Goal: Find specific page/section: Find specific page/section

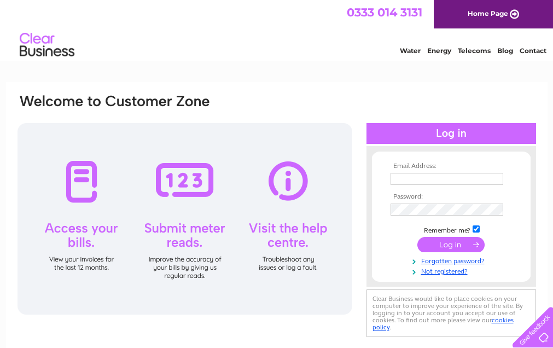
click at [411, 179] on input "text" at bounding box center [447, 179] width 113 height 12
type input "[EMAIL_ADDRESS][DOMAIN_NAME]"
click at [434, 244] on input "submit" at bounding box center [450, 244] width 67 height 15
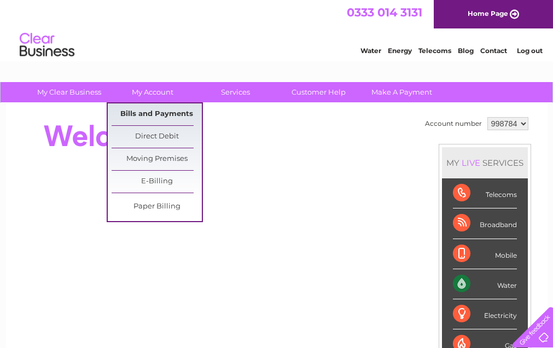
click at [148, 108] on link "Bills and Payments" at bounding box center [157, 114] width 90 height 22
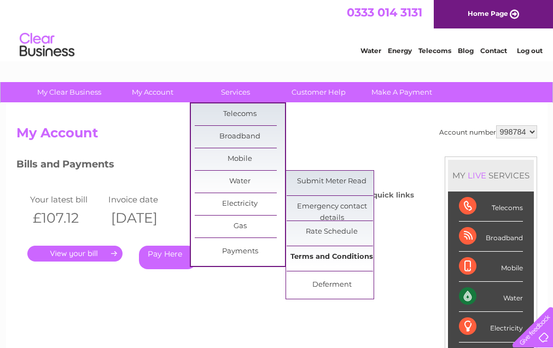
click at [307, 254] on link "Terms and Conditions" at bounding box center [332, 257] width 90 height 22
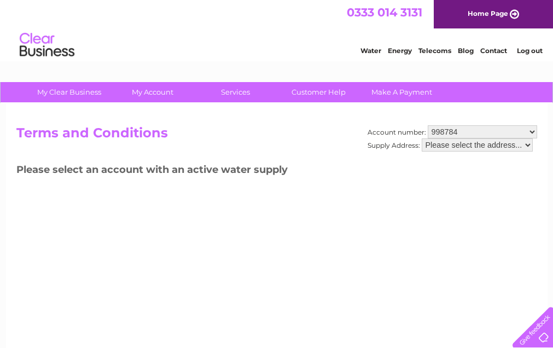
click at [446, 147] on select "Please select the address..." at bounding box center [477, 144] width 111 height 13
click at [456, 141] on select "Please select the address..." at bounding box center [477, 144] width 111 height 13
click at [213, 169] on h3 "Please select an account with an active water supply" at bounding box center [276, 171] width 521 height 19
click at [442, 127] on select "998784" at bounding box center [482, 131] width 109 height 13
click at [428, 125] on select "998784" at bounding box center [482, 131] width 109 height 13
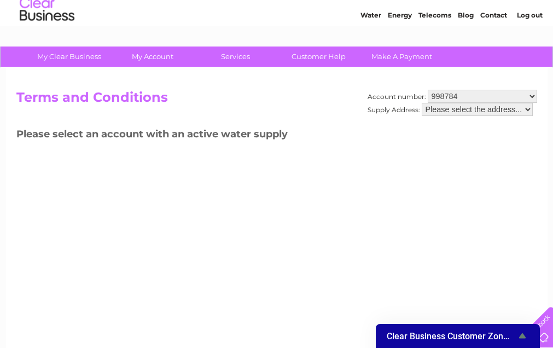
scroll to position [55, 0]
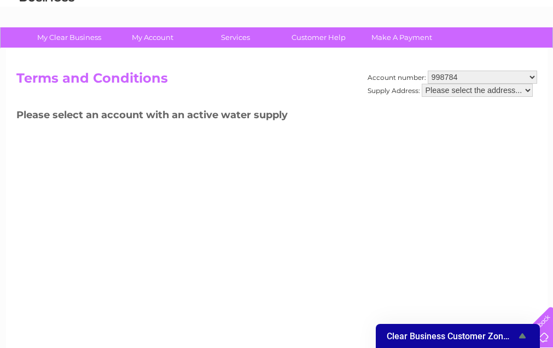
click at [484, 334] on span "Clear Business Customer Zone Survey" at bounding box center [451, 336] width 129 height 10
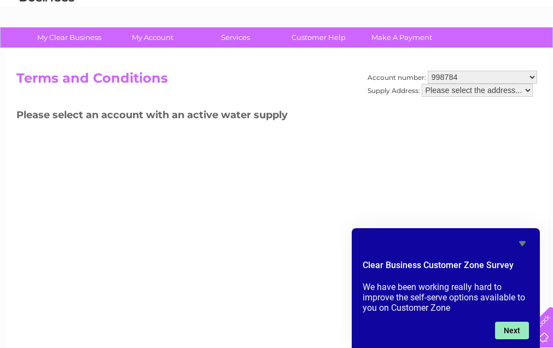
click at [515, 327] on button "Next" at bounding box center [512, 331] width 34 height 18
